Goal: Navigation & Orientation: Find specific page/section

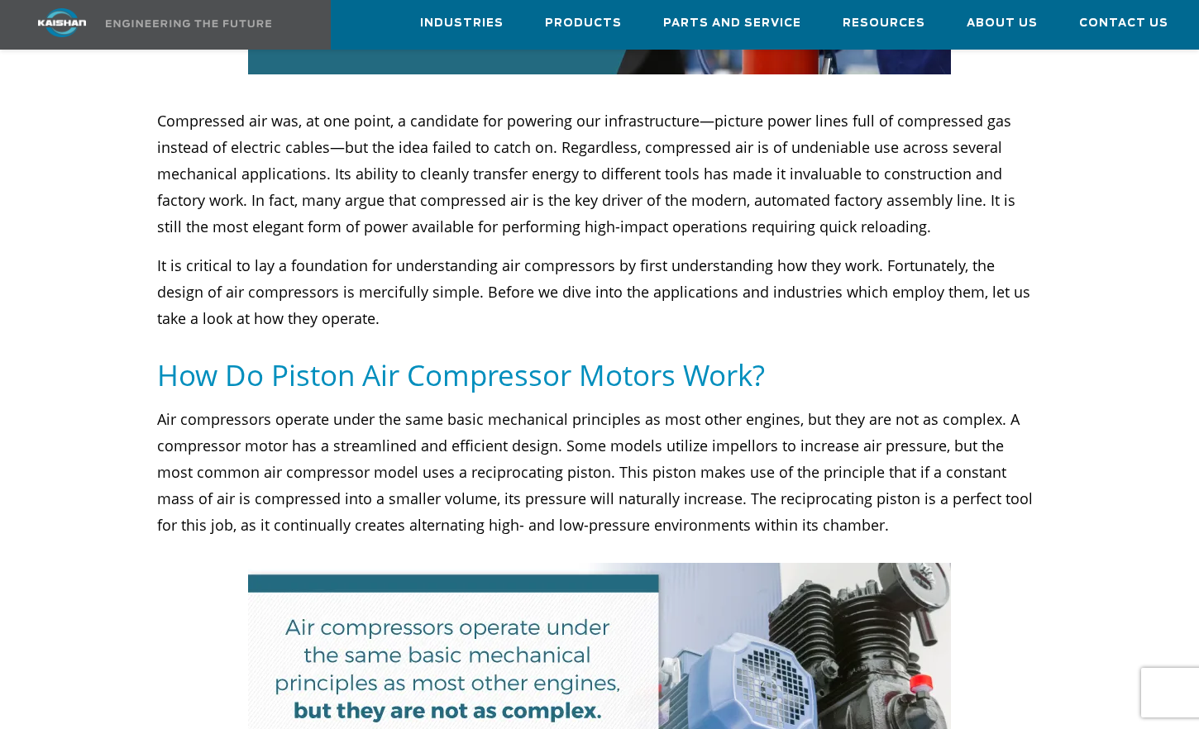
scroll to position [1157, 0]
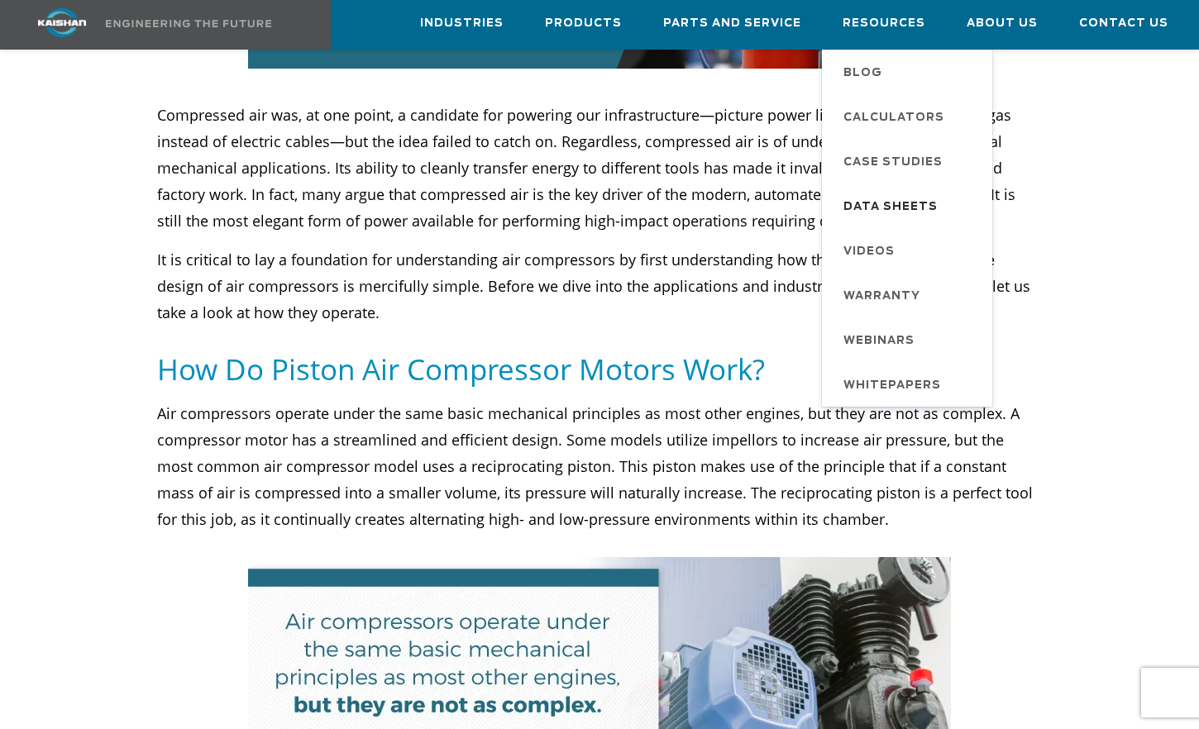
click at [864, 209] on span "Data Sheets" at bounding box center [890, 207] width 94 height 28
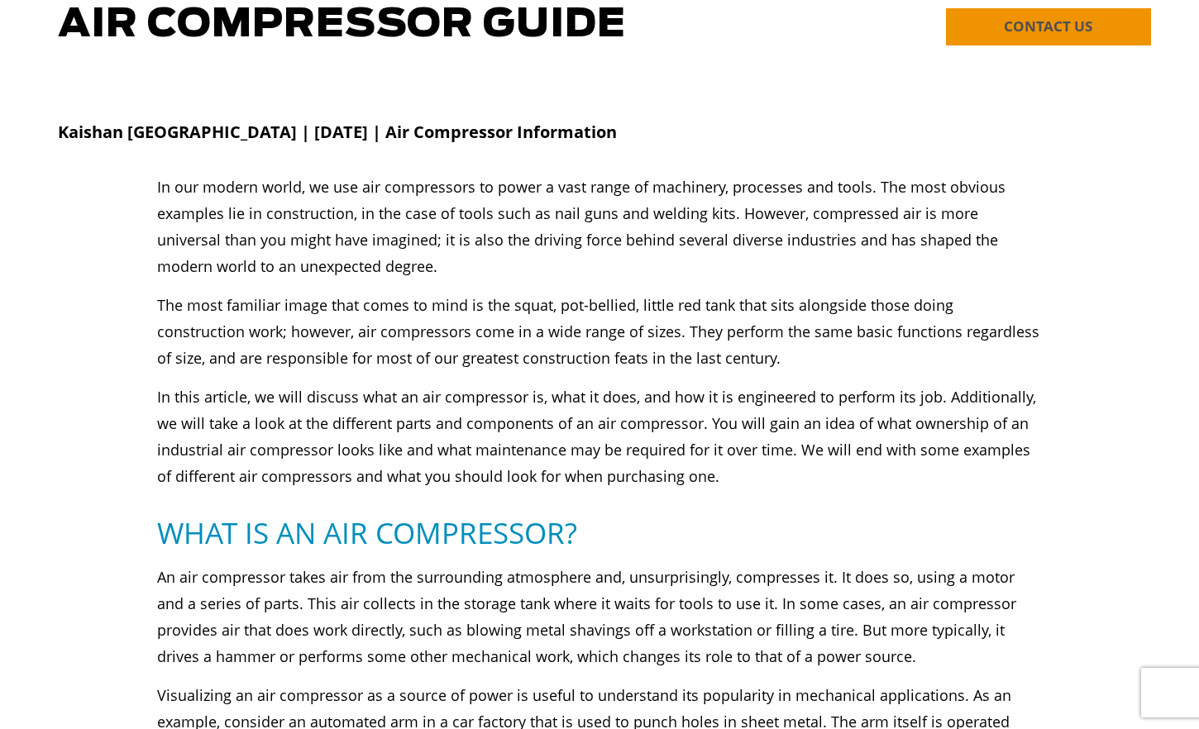
scroll to position [0, 0]
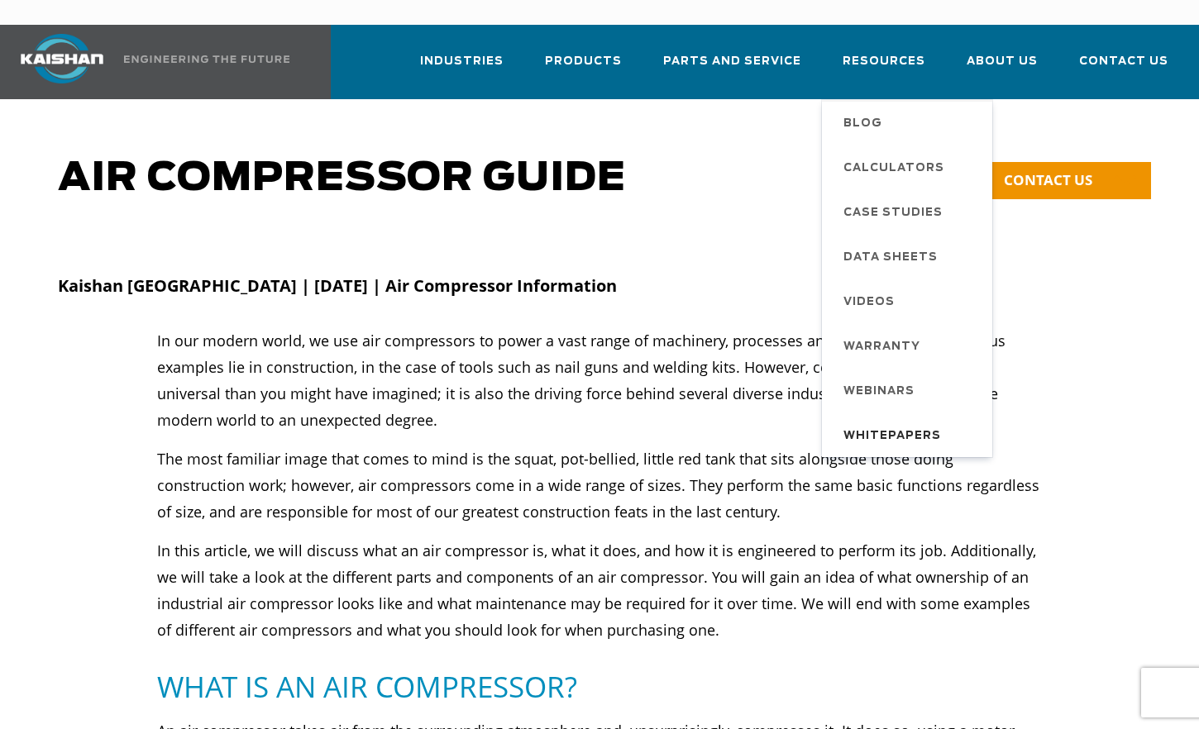
click at [885, 422] on span "Whitepapers" at bounding box center [892, 436] width 98 height 28
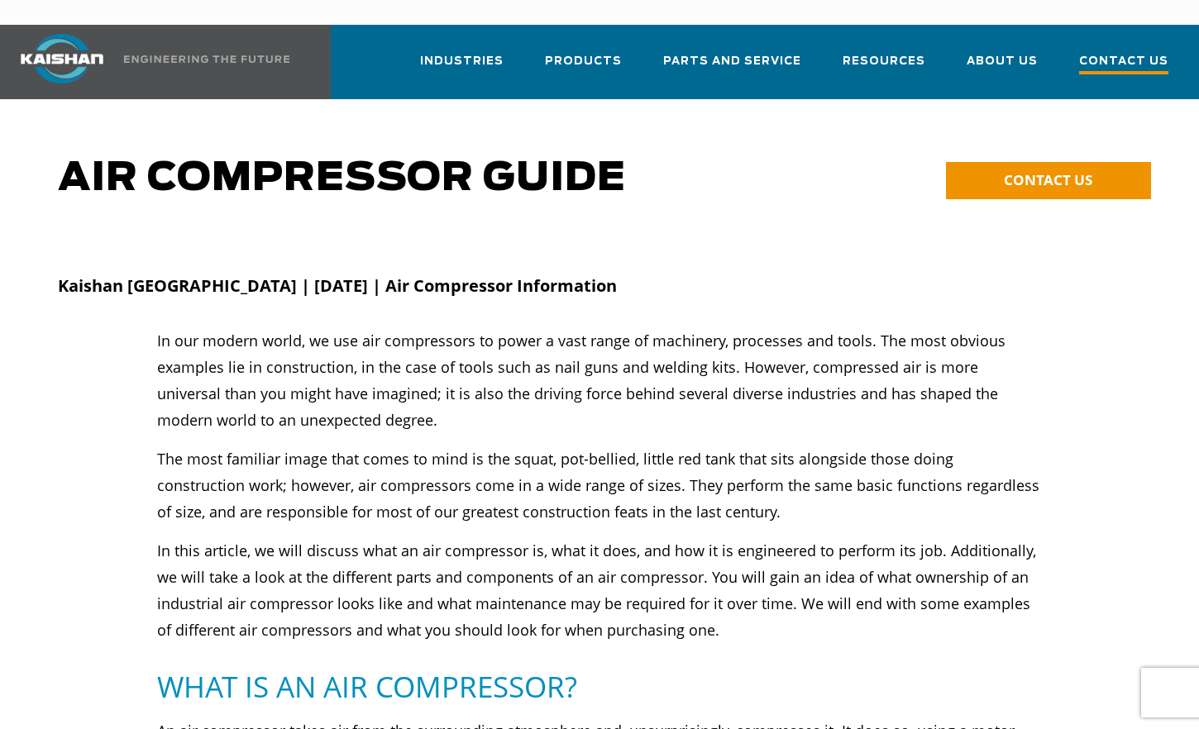
click at [1100, 52] on span "Contact Us" at bounding box center [1123, 63] width 89 height 22
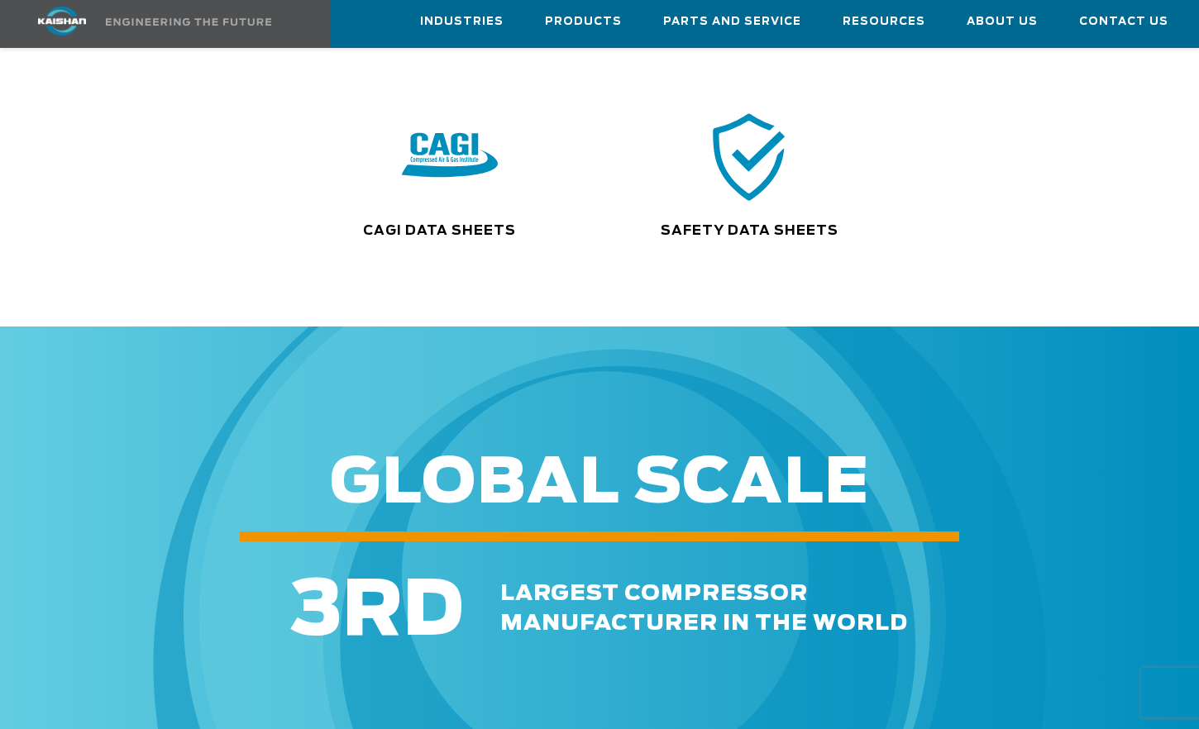
scroll to position [413, 0]
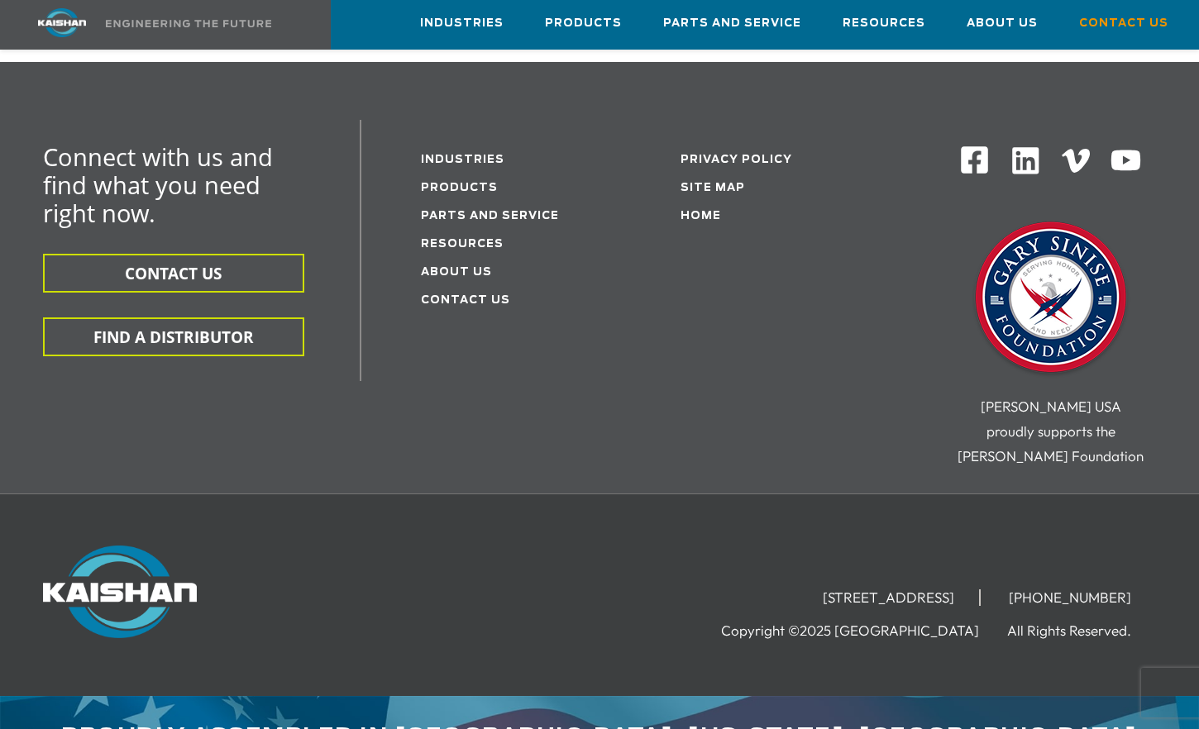
scroll to position [509, 0]
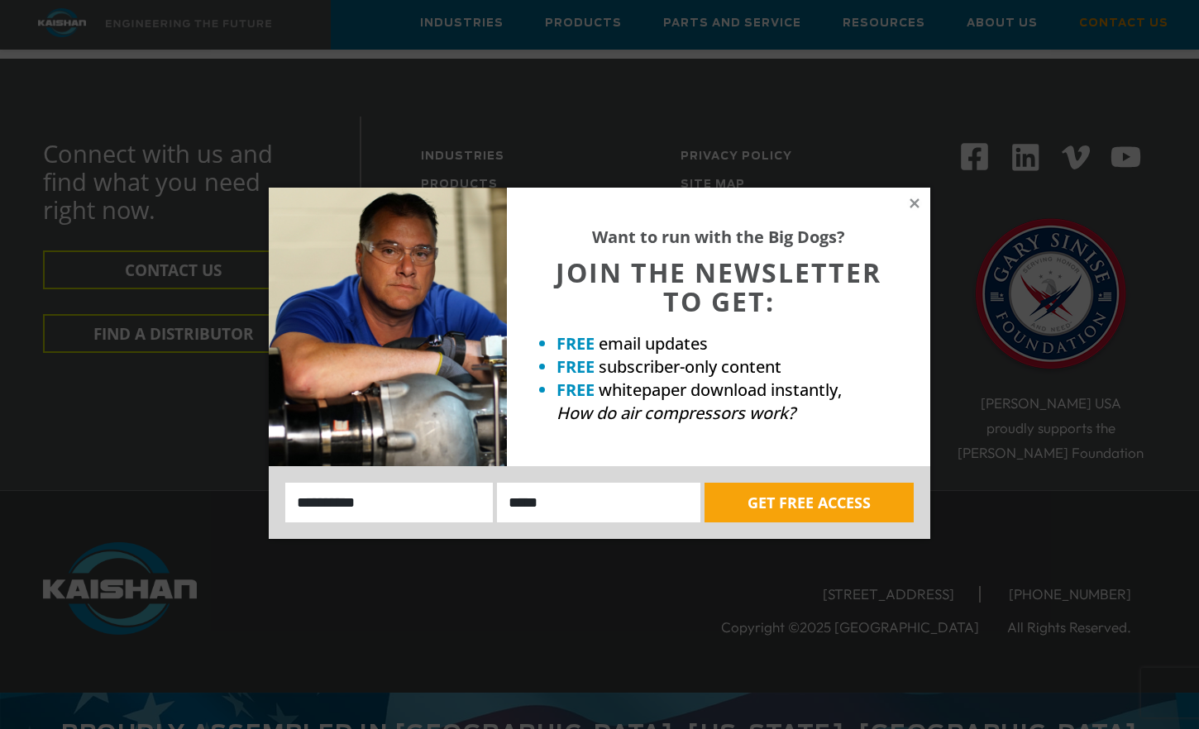
click at [922, 202] on div "Want to run with the Big Dogs? JOIN THE NEWSLETTER TO GET: FREE email updates F…" at bounding box center [718, 327] width 423 height 279
click at [908, 198] on icon at bounding box center [914, 203] width 15 height 15
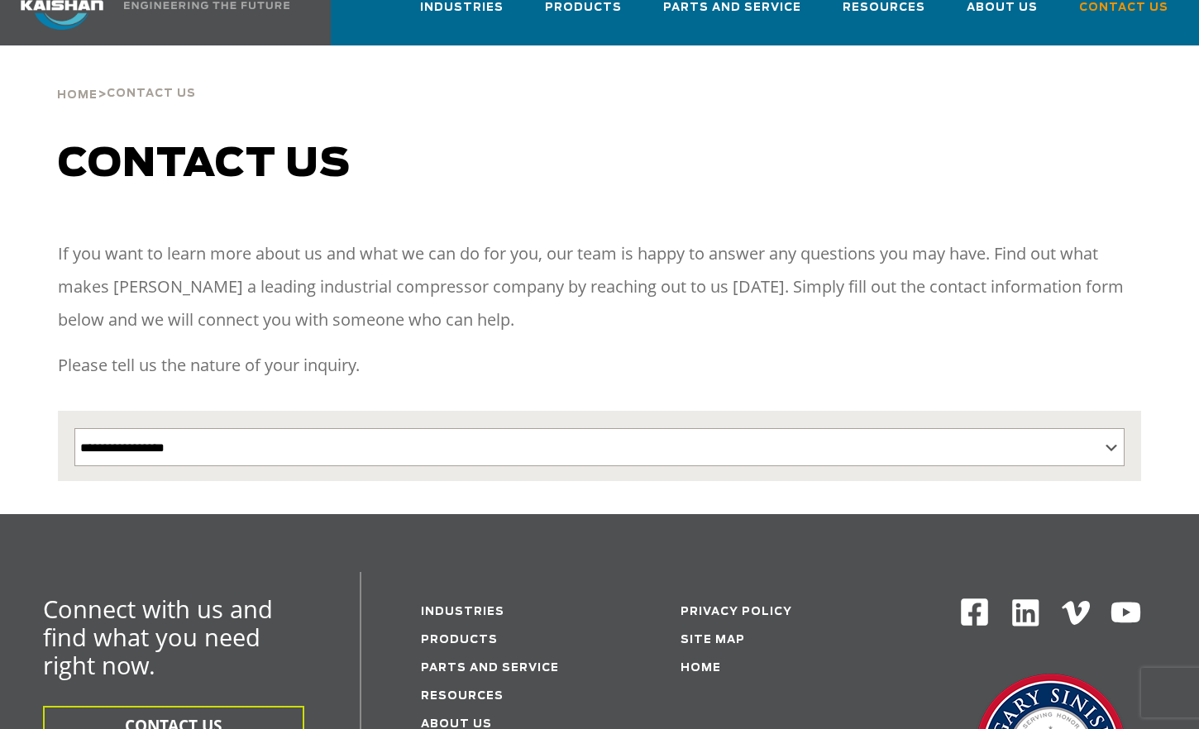
scroll to position [83, 0]
